Goal: Contribute content: Add original content to the website for others to see

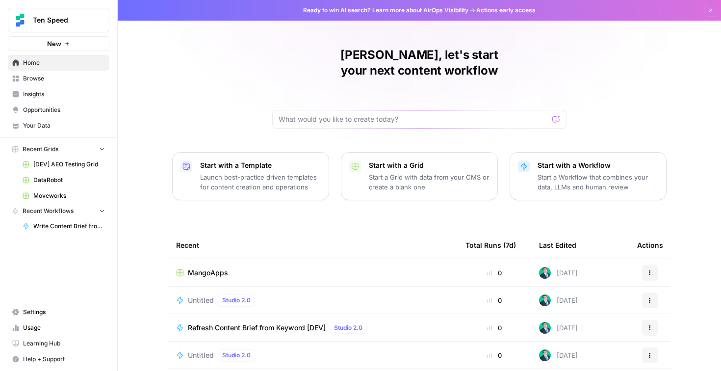
click at [41, 126] on span "Your Data" at bounding box center [64, 125] width 82 height 9
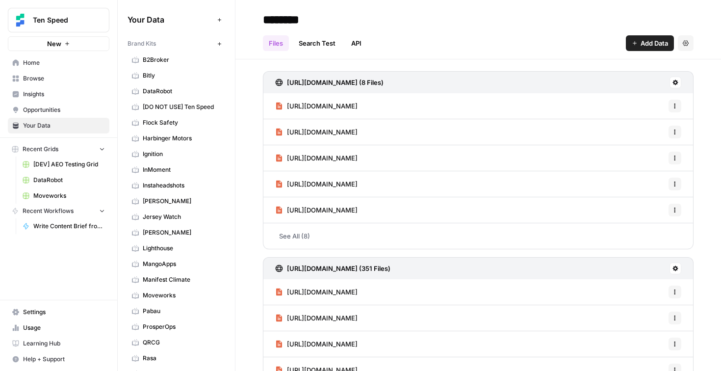
click at [218, 41] on div "Add Data" at bounding box center [218, 39] width 27 height 10
click at [188, 43] on div "Brand Kits" at bounding box center [170, 43] width 86 height 9
click at [220, 45] on icon "button" at bounding box center [219, 43] width 5 height 5
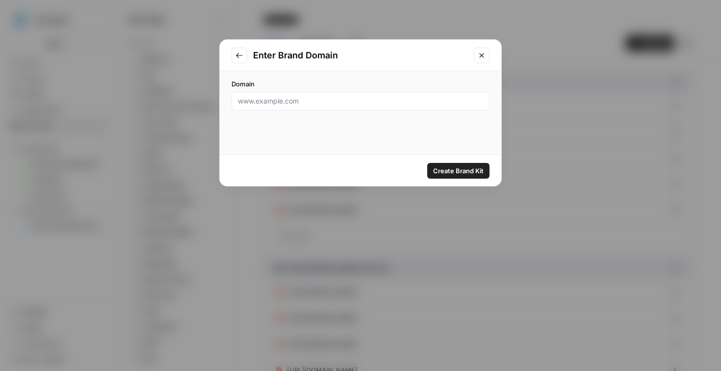
click at [383, 93] on div at bounding box center [360, 101] width 258 height 19
paste input "[URL][DOMAIN_NAME]"
type input "[URL][DOMAIN_NAME]"
click at [467, 169] on span "Create Brand Kit" at bounding box center [458, 171] width 50 height 10
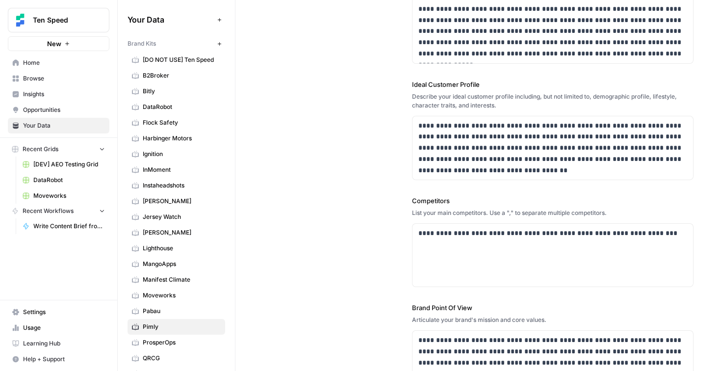
scroll to position [206, 0]
click at [531, 170] on p "**********" at bounding box center [552, 148] width 269 height 56
click at [459, 126] on p "**********" at bounding box center [552, 148] width 269 height 56
click at [521, 148] on p "**********" at bounding box center [552, 148] width 269 height 56
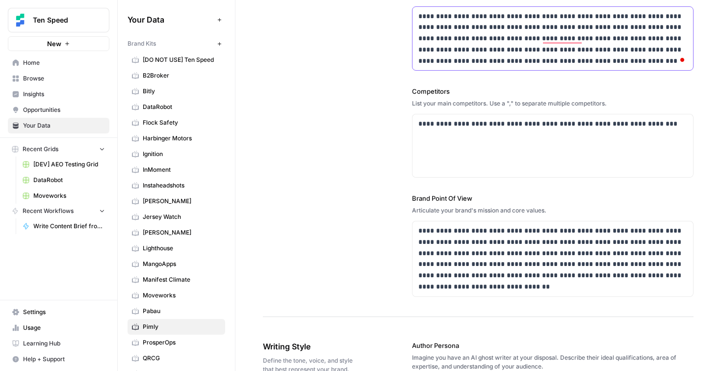
scroll to position [321, 0]
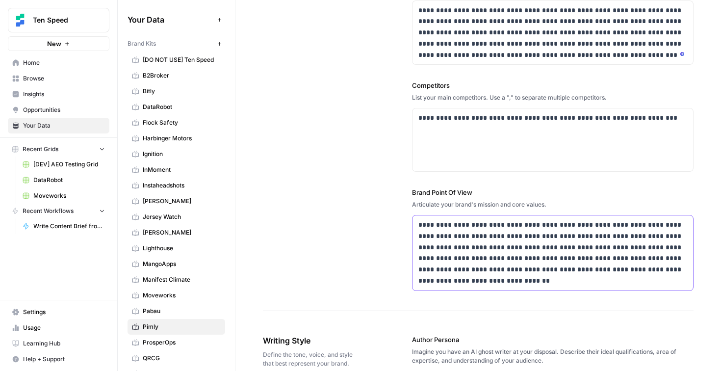
click at [490, 239] on p "**********" at bounding box center [552, 252] width 269 height 67
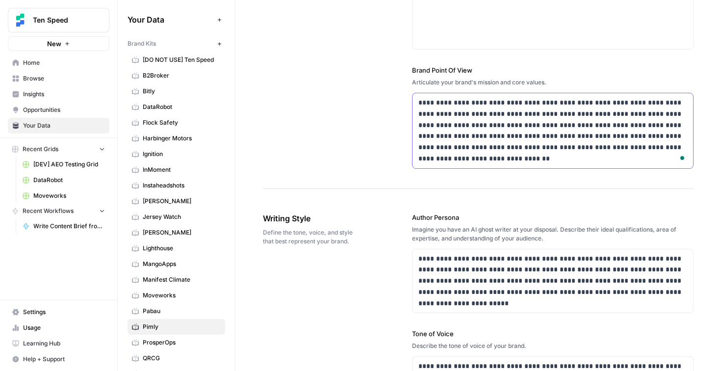
scroll to position [445, 0]
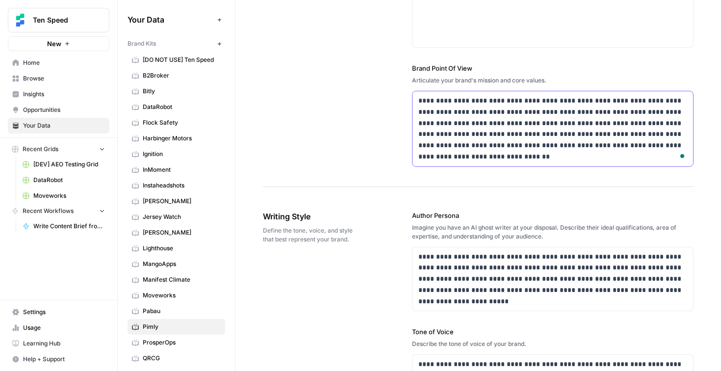
click at [528, 158] on p "**********" at bounding box center [552, 128] width 269 height 67
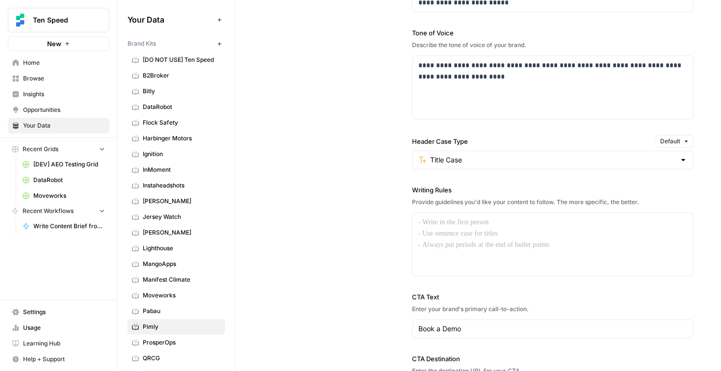
scroll to position [0, 0]
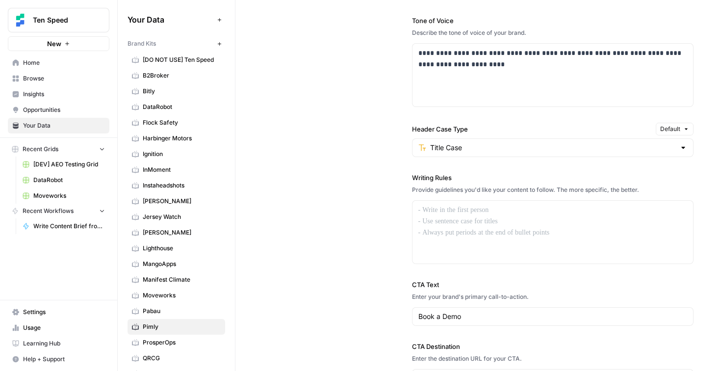
click at [528, 158] on div "**********" at bounding box center [553, 143] width 282 height 527
click at [528, 149] on input "Header Case Type" at bounding box center [553, 148] width 246 height 10
click at [372, 180] on div "**********" at bounding box center [478, 144] width 430 height 528
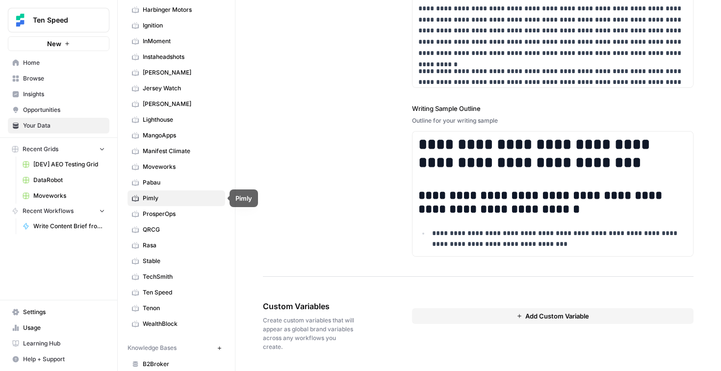
click at [179, 184] on span "Pabau" at bounding box center [182, 182] width 78 height 9
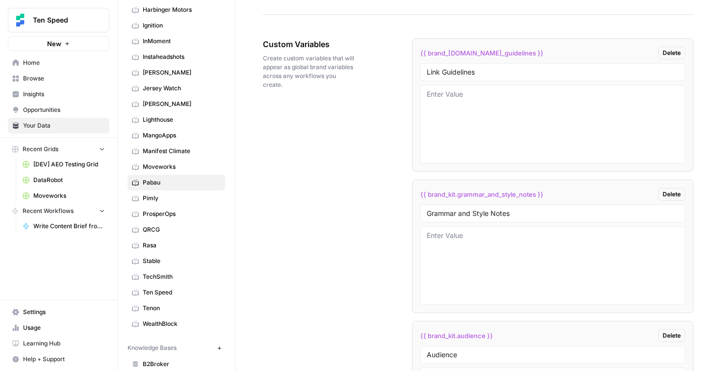
click at [173, 199] on span "Pimly" at bounding box center [182, 198] width 78 height 9
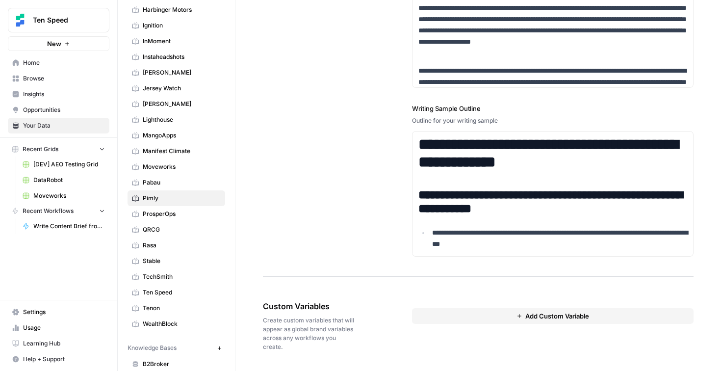
click at [495, 318] on button "Add Custom Variable" at bounding box center [553, 316] width 282 height 16
click at [468, 334] on input "text" at bounding box center [552, 333] width 252 height 9
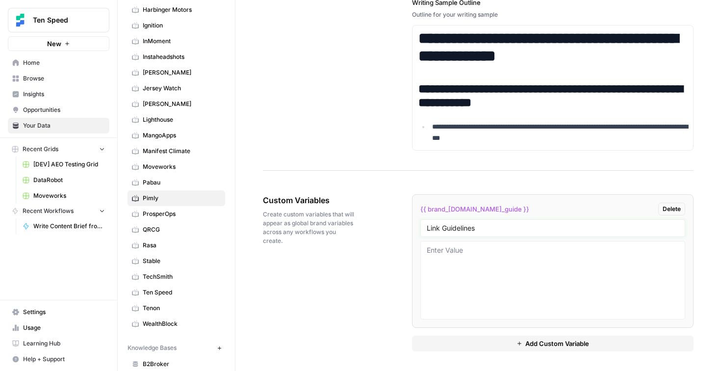
type input "Link Guidelines"
click at [458, 343] on button "Add Custom Variable" at bounding box center [553, 343] width 282 height 16
click at [456, 366] on input "text" at bounding box center [552, 369] width 252 height 9
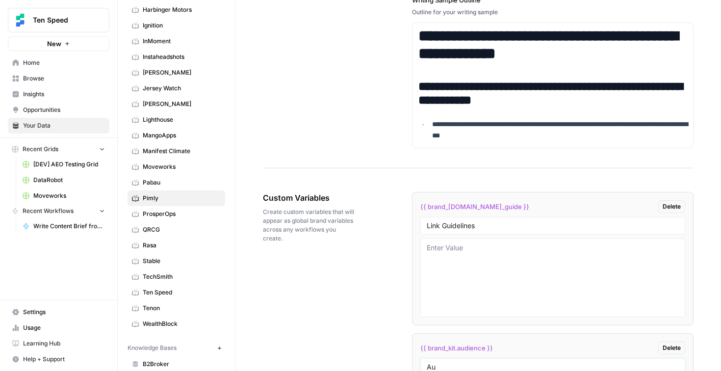
type input "A"
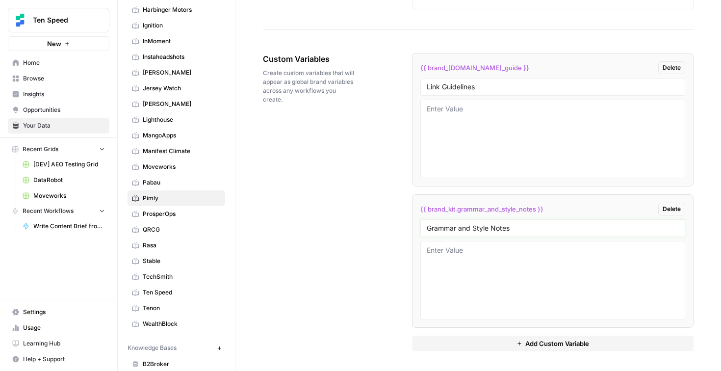
type input "Grammar and Style Notes"
click at [452, 343] on button "Add Custom Variable" at bounding box center [553, 343] width 282 height 16
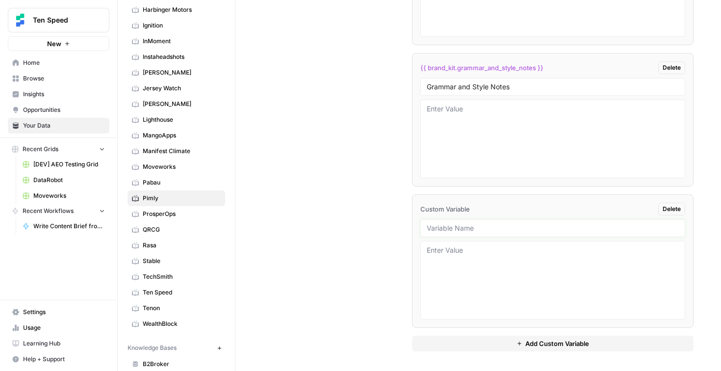
click at [487, 230] on input "text" at bounding box center [552, 228] width 252 height 9
type input "Audience"
click at [449, 347] on button "Add Custom Variable" at bounding box center [553, 343] width 282 height 16
click at [442, 231] on input "text" at bounding box center [552, 228] width 252 height 9
type input "Example brief"
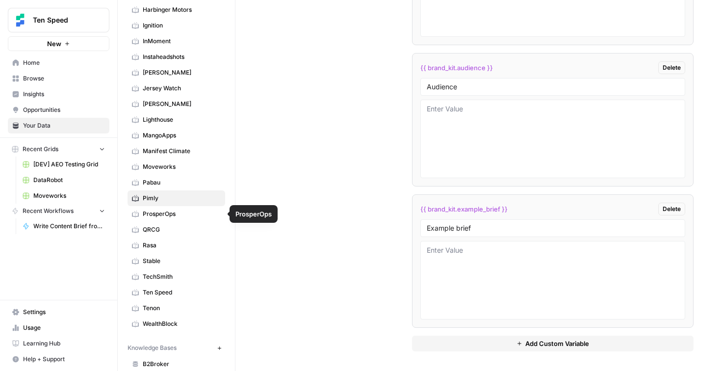
click at [150, 216] on span "ProsperOps" at bounding box center [182, 213] width 78 height 9
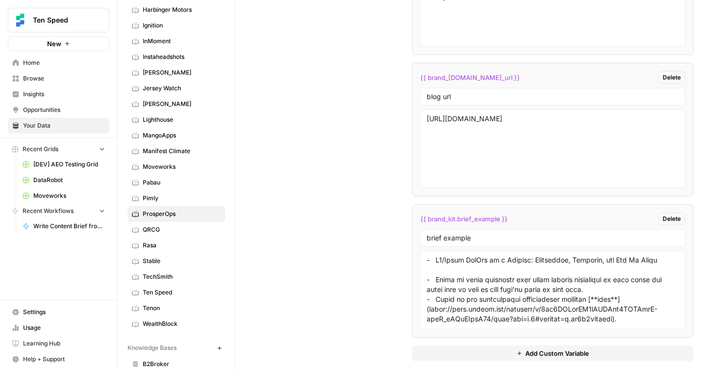
click at [181, 198] on span "Pimly" at bounding box center [182, 198] width 78 height 9
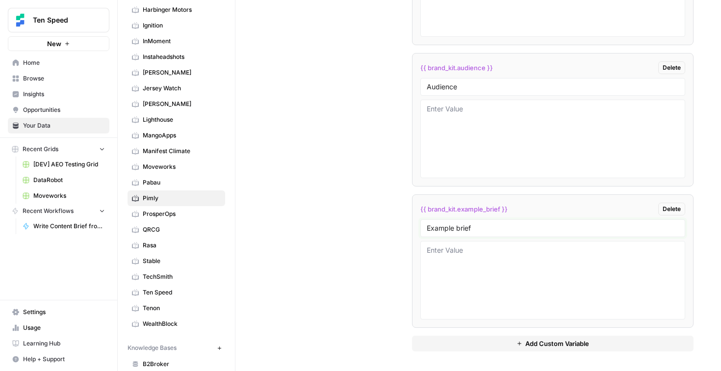
drag, startPoint x: 491, startPoint y: 225, endPoint x: 356, endPoint y: 223, distance: 134.8
click at [356, 223] on div "Custom Variables Create custom variables that will appear as global brand varia…" at bounding box center [478, 61] width 430 height 620
type input "brief example"
click at [452, 344] on button "Add Custom Variable" at bounding box center [553, 343] width 282 height 16
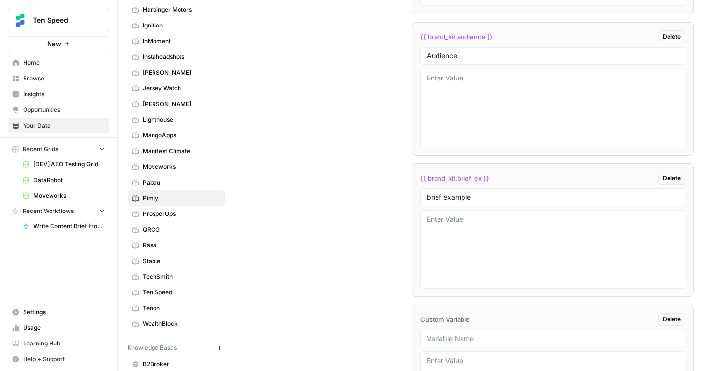
click at [449, 345] on div at bounding box center [552, 338] width 265 height 18
click at [453, 340] on input "text" at bounding box center [552, 338] width 252 height 9
type input "blog url"
click at [371, 275] on div "Custom Variables Create custom variables that will appear as global brand varia…" at bounding box center [478, 100] width 430 height 761
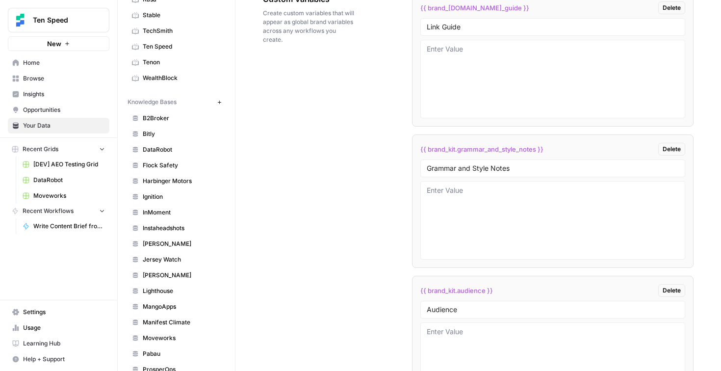
scroll to position [373, 0]
click at [220, 103] on icon "button" at bounding box center [219, 102] width 5 height 5
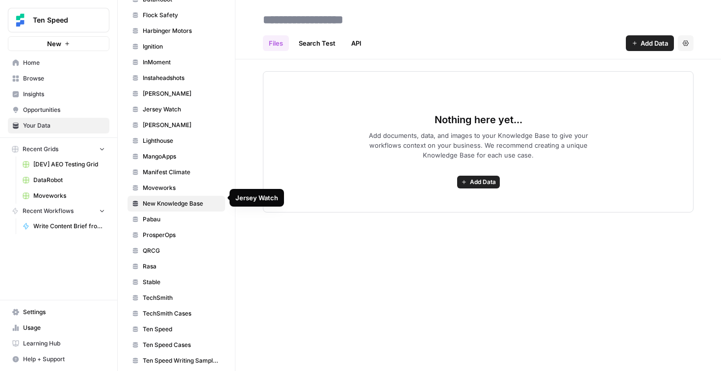
scroll to position [525, 0]
click at [311, 273] on div "Files Search Test API Add Data Settings Nothing here yet... Add documents, data…" at bounding box center [477, 185] width 485 height 371
click at [355, 22] on input at bounding box center [337, 20] width 157 height 20
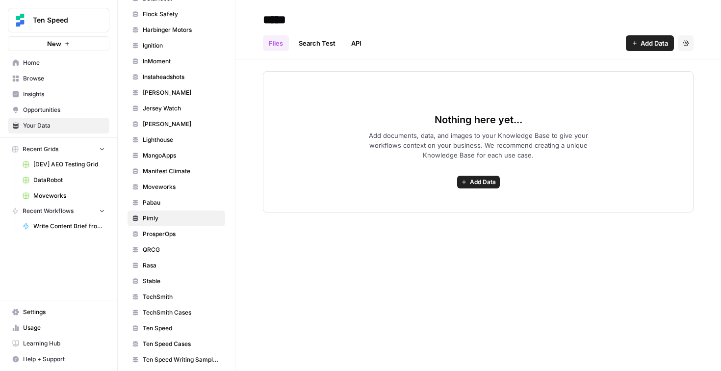
type input "*****"
click at [535, 25] on div "*****" at bounding box center [478, 20] width 430 height 16
